Goal: Information Seeking & Learning: Understand process/instructions

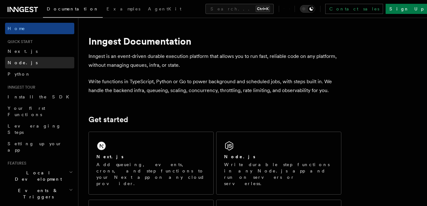
click at [13, 61] on span "Node.js" at bounding box center [23, 62] width 30 height 5
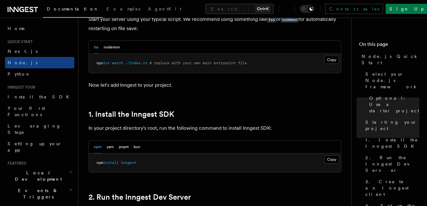
scroll to position [320, 0]
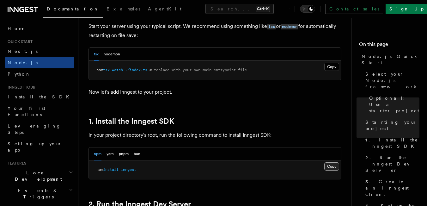
click at [335, 166] on button "Copy Copied" at bounding box center [332, 166] width 15 height 8
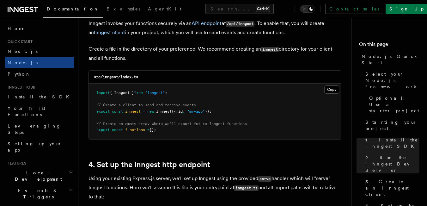
scroll to position [826, 0]
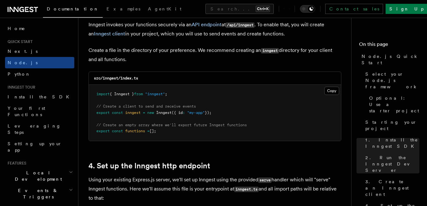
click at [329, 89] on button "Copy Copied" at bounding box center [332, 91] width 15 height 8
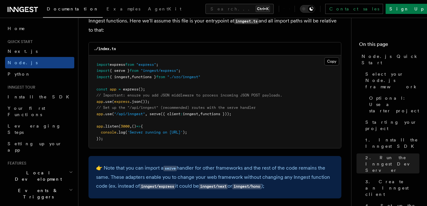
scroll to position [995, 0]
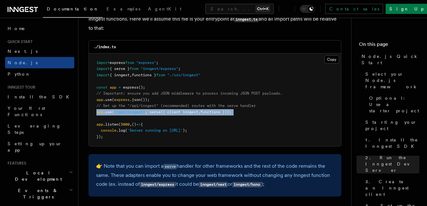
drag, startPoint x: 249, startPoint y: 115, endPoint x: 86, endPoint y: 111, distance: 163.3
copy code "app .use ( "/api/inngest" , serve ({ client : inngest , functions }));"
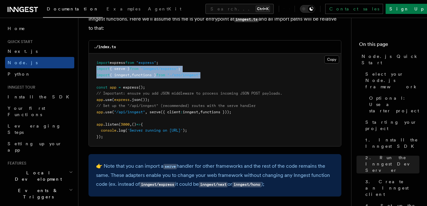
drag, startPoint x: 212, startPoint y: 74, endPoint x: 90, endPoint y: 66, distance: 122.4
click at [90, 66] on pre "import express from "express" ; import { serve } from "inngest/express" ; impor…" at bounding box center [215, 99] width 253 height 93
copy code "import { serve } from "inngest/express" ; import { inngest , functions } from "…"
